Goal: Entertainment & Leisure: Consume media (video, audio)

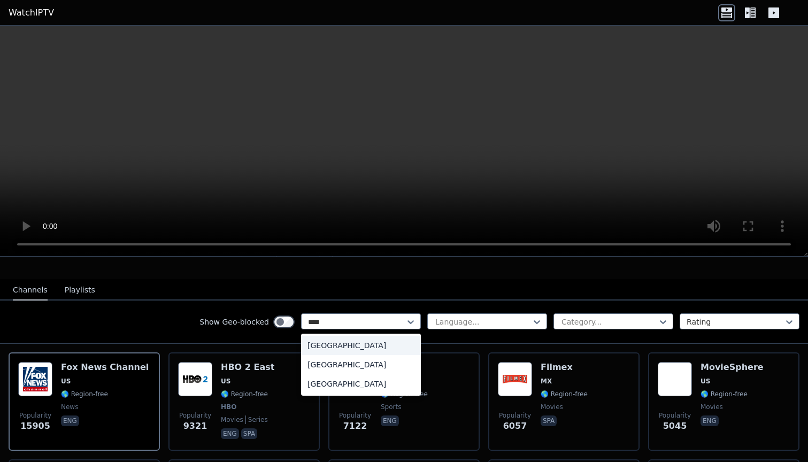
type input "*****"
click at [328, 384] on div "[GEOGRAPHIC_DATA]" at bounding box center [361, 383] width 120 height 19
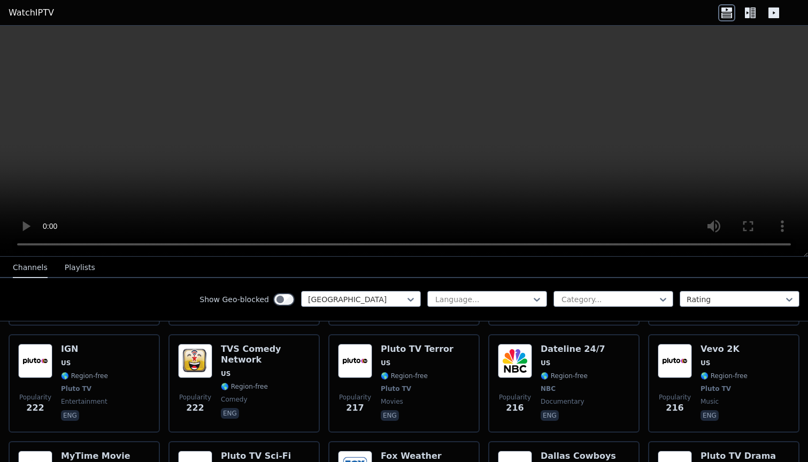
scroll to position [2672, 0]
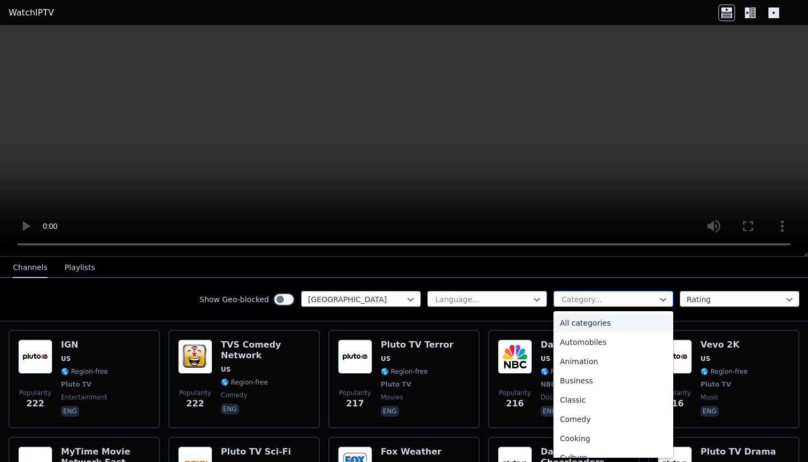
click at [592, 304] on div at bounding box center [609, 299] width 97 height 11
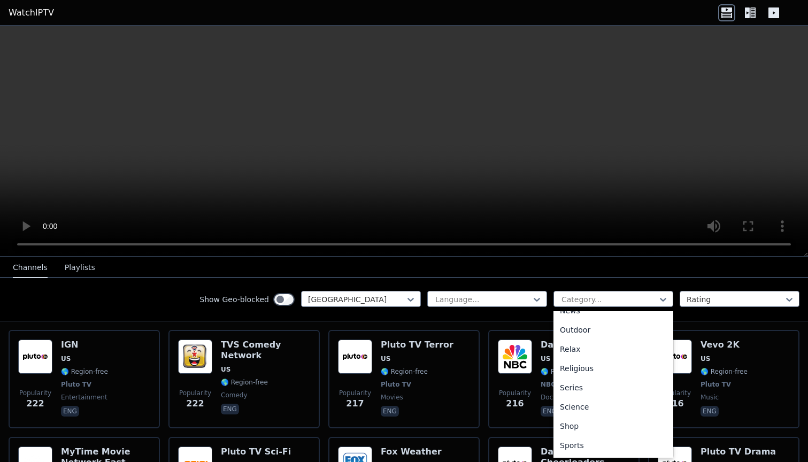
scroll to position [346, 0]
click at [580, 436] on div "Sports" at bounding box center [614, 439] width 120 height 19
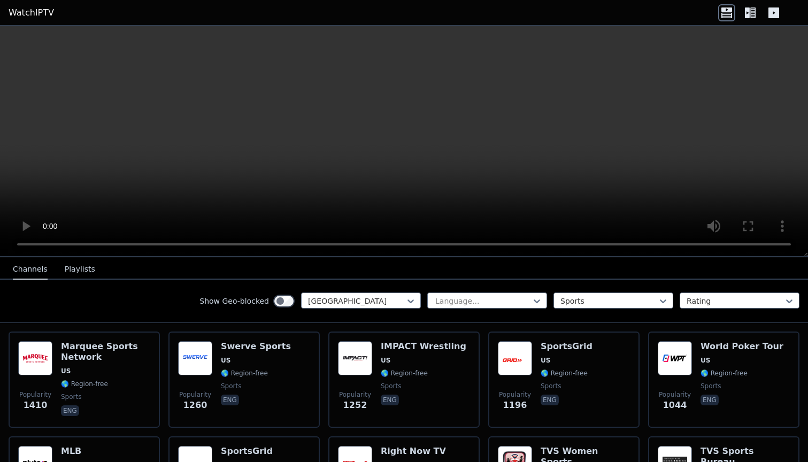
scroll to position [121, 0]
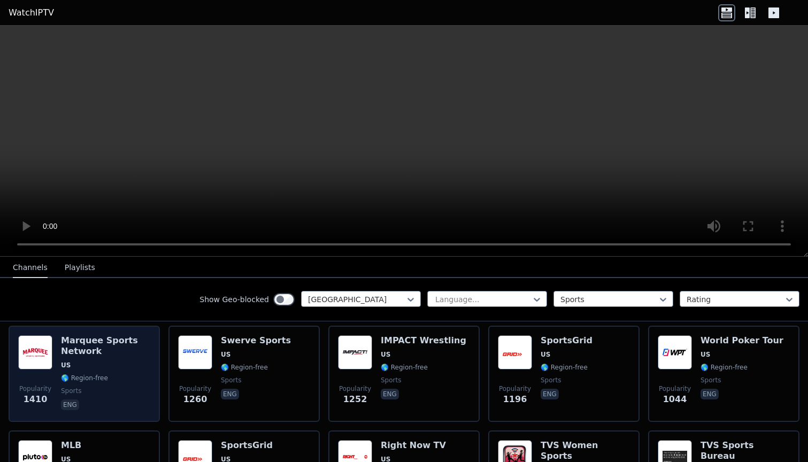
click at [77, 342] on h6 "Marquee Sports Network" at bounding box center [105, 345] width 89 height 21
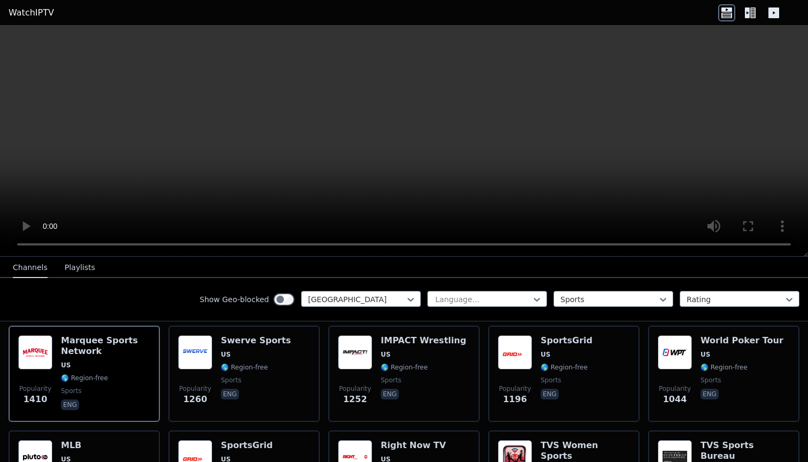
click at [78, 268] on button "Playlists" at bounding box center [80, 268] width 30 height 20
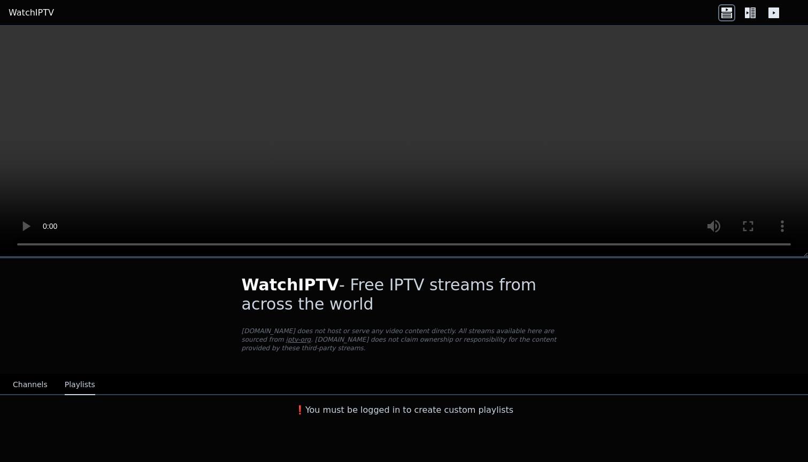
scroll to position [0, 0]
click at [32, 381] on button "Channels" at bounding box center [30, 385] width 35 height 20
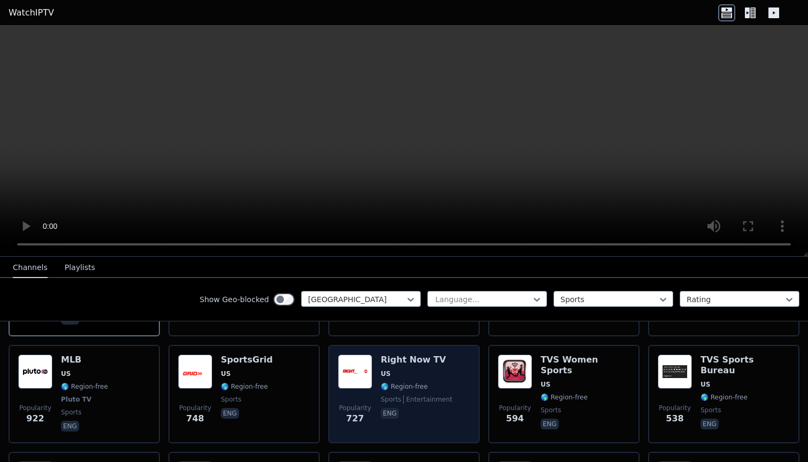
scroll to position [218, 0]
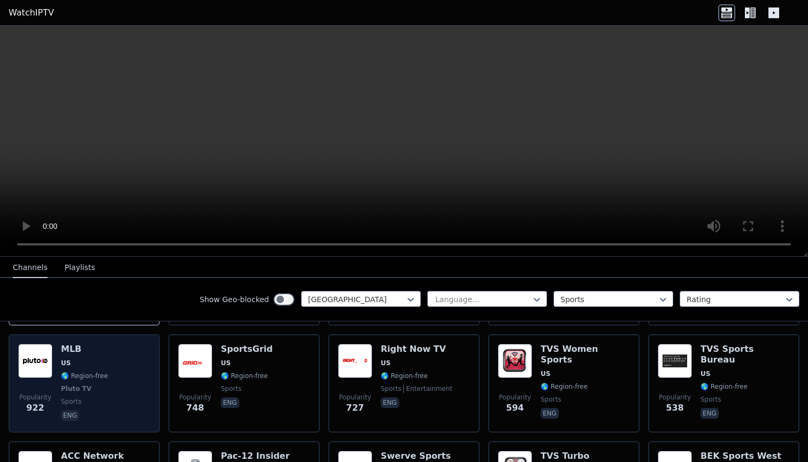
click at [113, 352] on div "Popularity 922 MLB US 🌎 Region-free Pluto TV sports eng" at bounding box center [84, 383] width 132 height 79
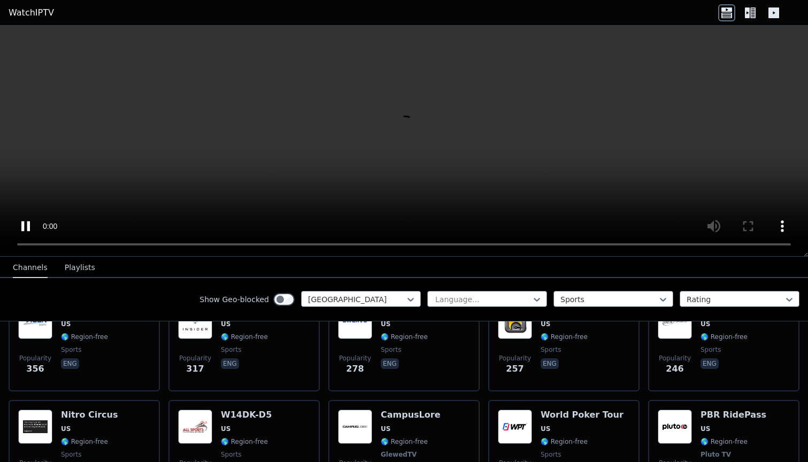
scroll to position [369, 0]
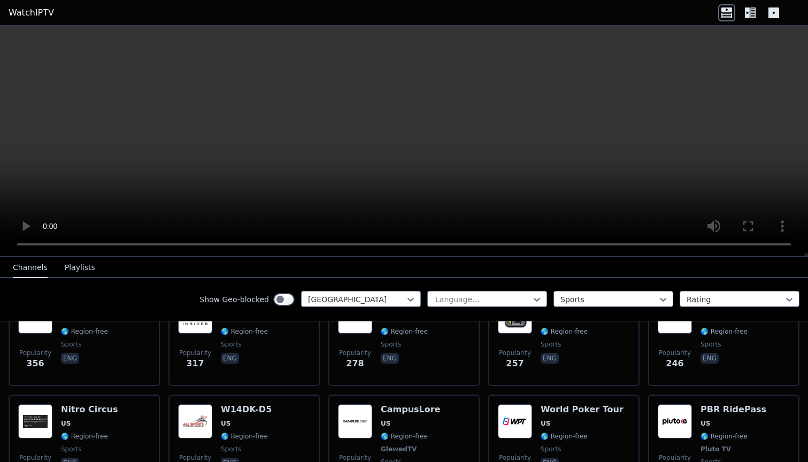
click at [750, 242] on video at bounding box center [404, 141] width 808 height 231
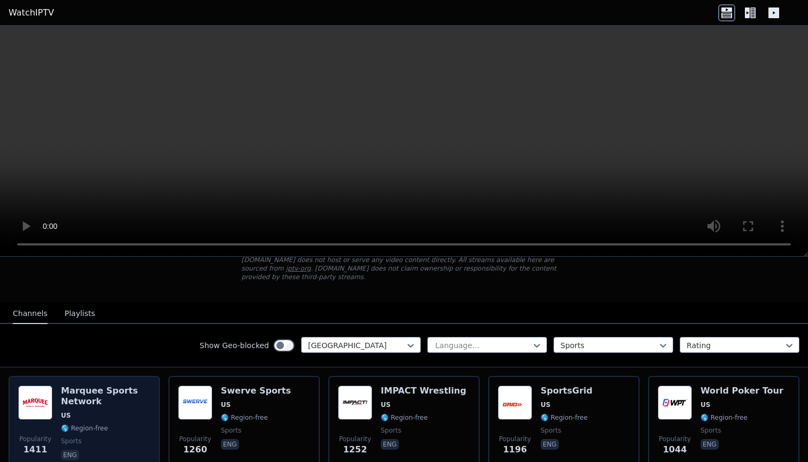
scroll to position [69, 0]
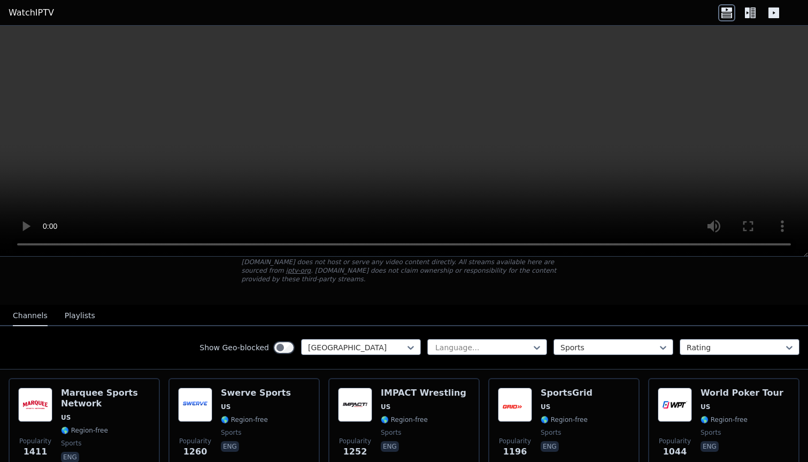
click at [792, 243] on video at bounding box center [404, 141] width 808 height 231
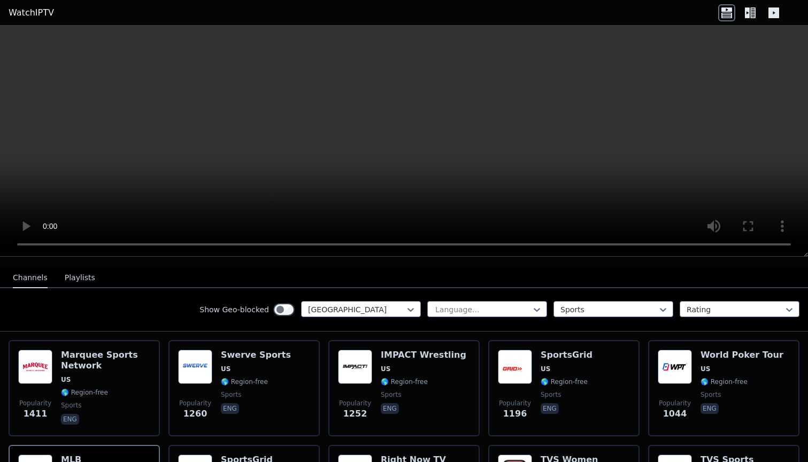
scroll to position [114, 0]
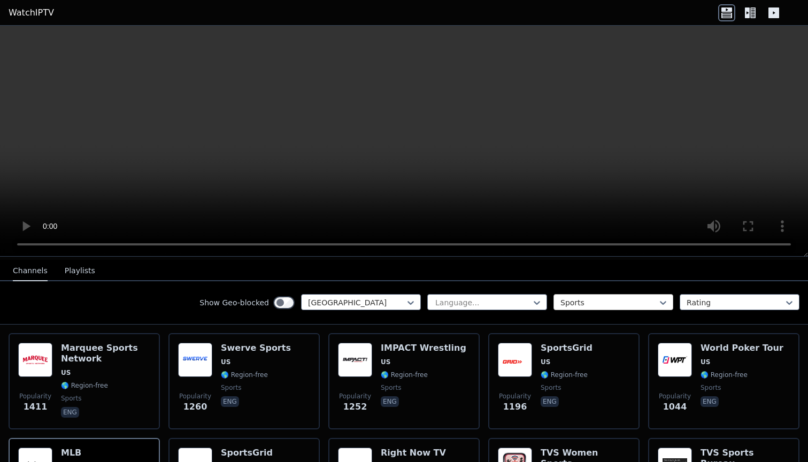
click at [606, 306] on div at bounding box center [609, 302] width 97 height 11
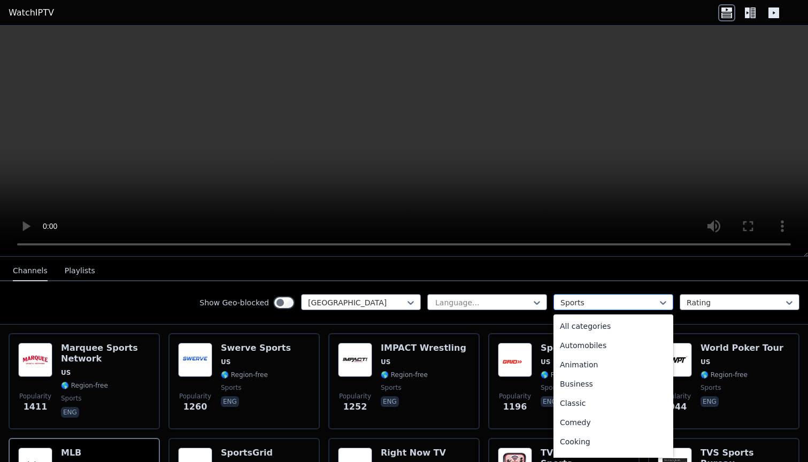
scroll to position [330, 0]
click at [592, 320] on div "News" at bounding box center [614, 324] width 120 height 19
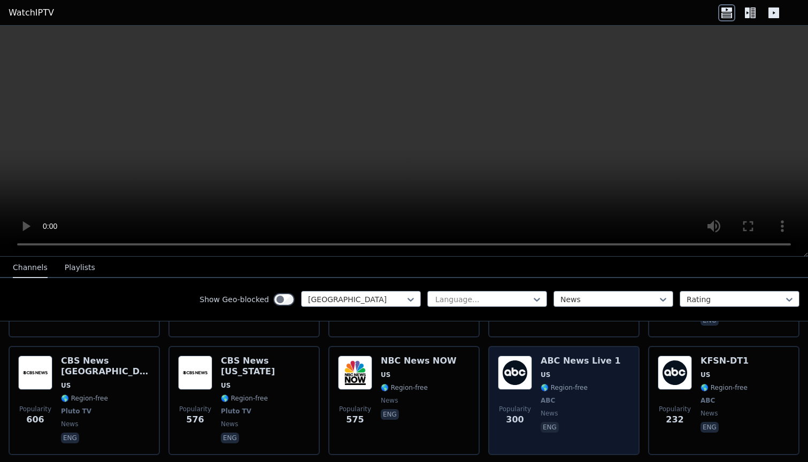
scroll to position [324, 0]
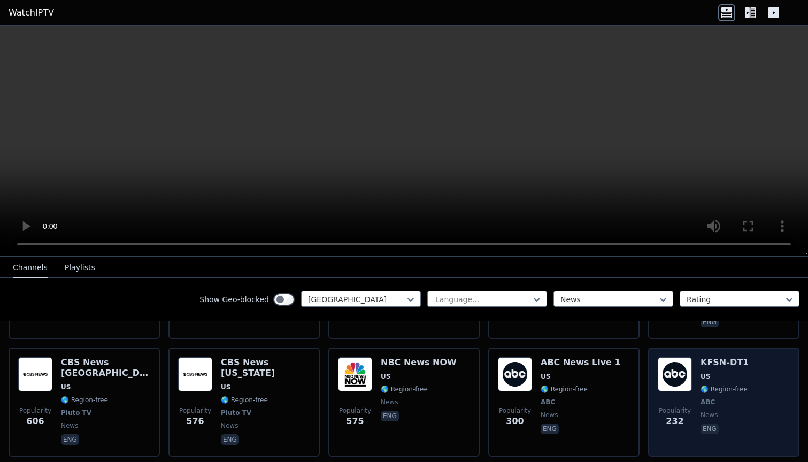
click at [713, 357] on h6 "KFSN-DT1" at bounding box center [725, 362] width 48 height 11
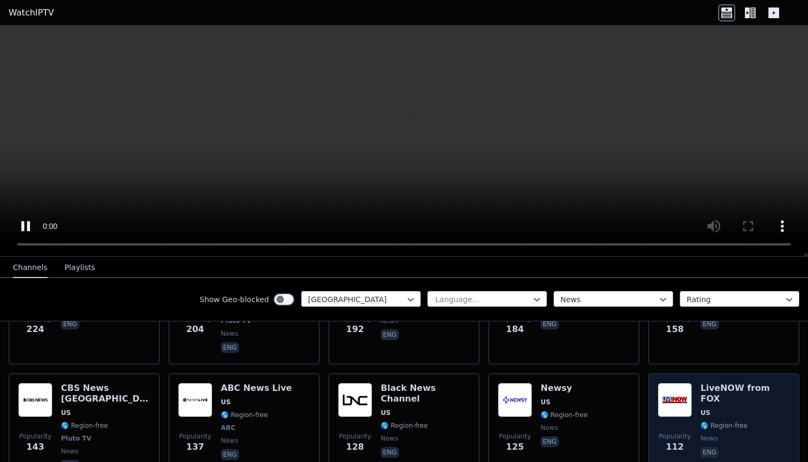
scroll to position [535, 0]
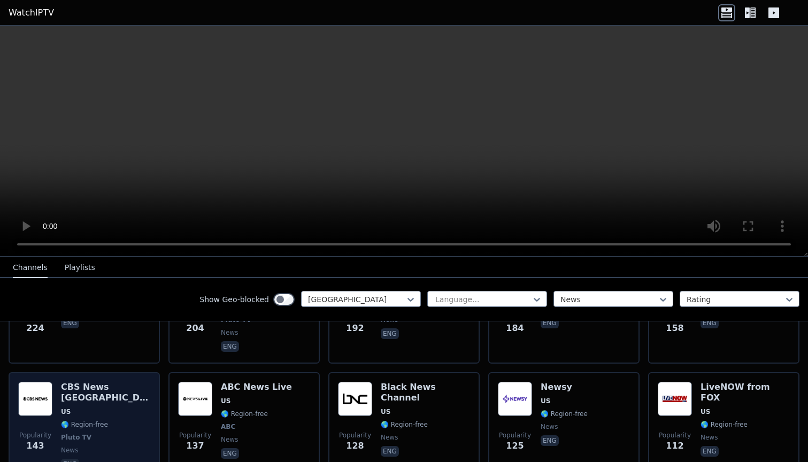
click at [92, 382] on h6 "CBS News [GEOGRAPHIC_DATA]" at bounding box center [105, 392] width 89 height 21
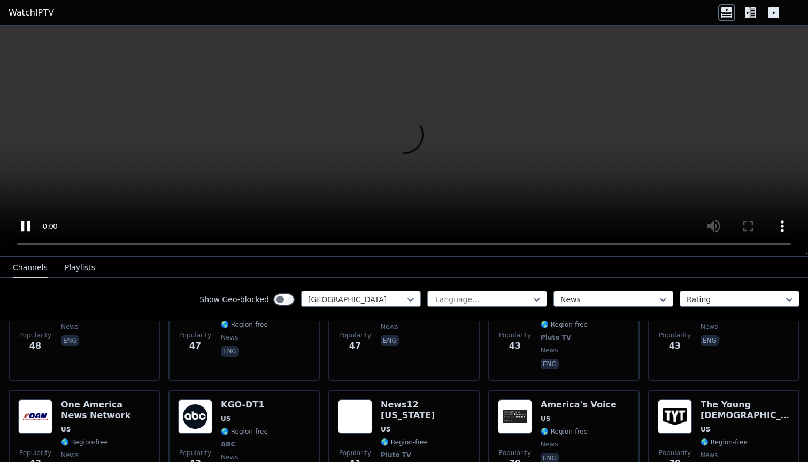
scroll to position [989, 0]
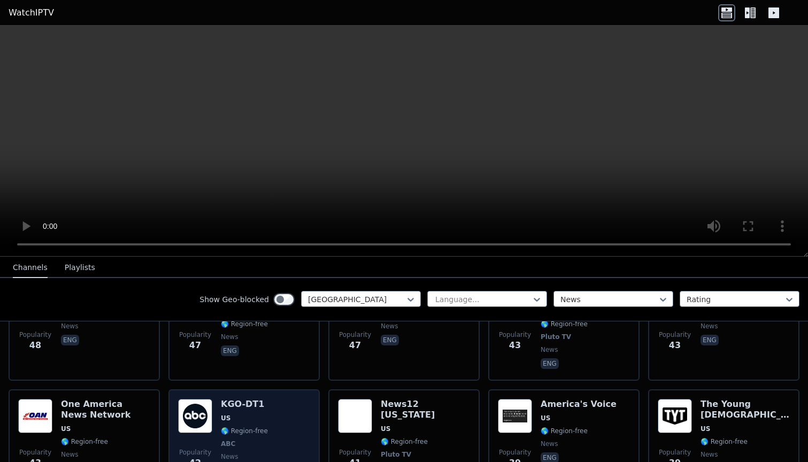
click at [247, 399] on h6 "KGO-DT1" at bounding box center [244, 404] width 47 height 11
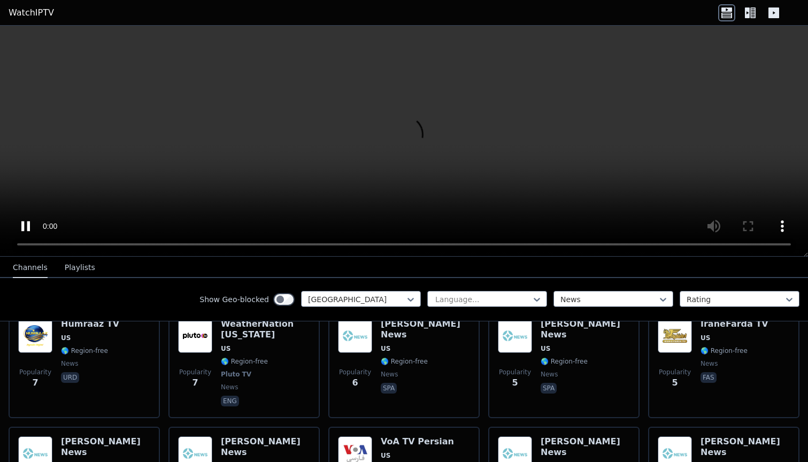
scroll to position [2341, 0]
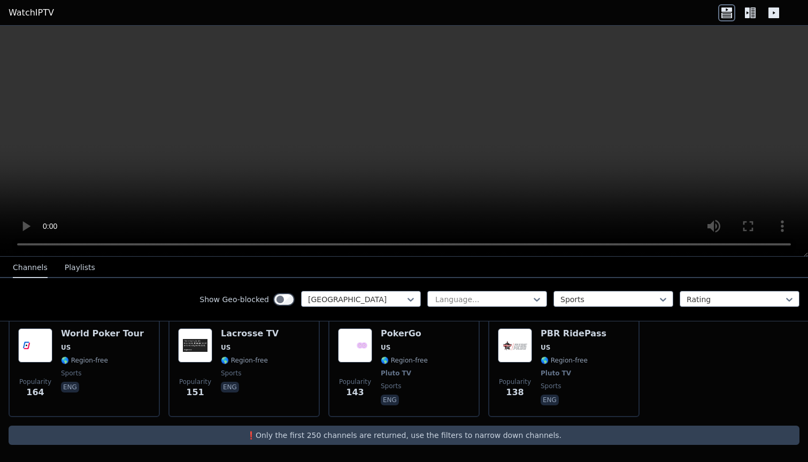
scroll to position [552, 0]
